Goal: Navigation & Orientation: Find specific page/section

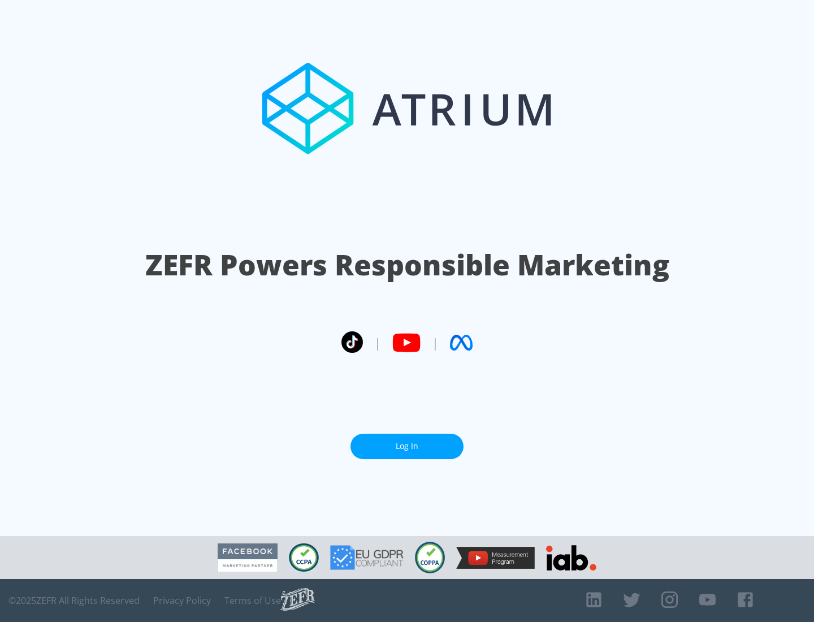
click at [407, 442] on link "Log In" at bounding box center [407, 446] width 113 height 25
